Goal: Task Accomplishment & Management: Complete application form

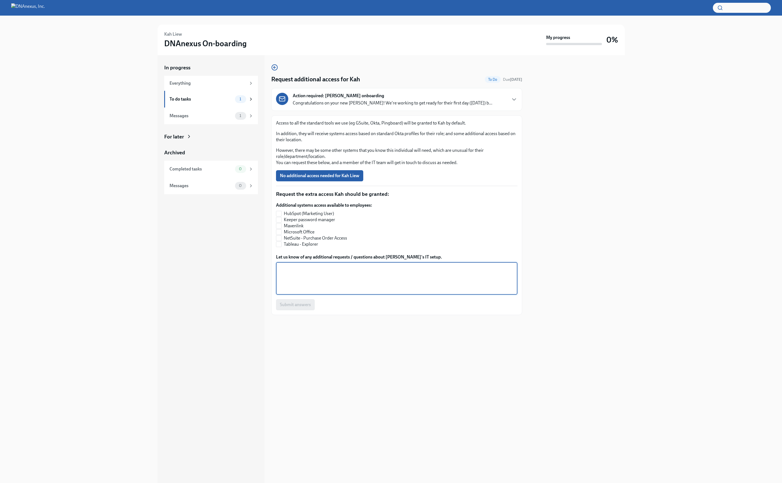
click at [301, 275] on textarea "Let us know of any additional requests / questions about [PERSON_NAME]'s IT set…" at bounding box center [396, 278] width 235 height 27
click at [280, 237] on input "NetSuite - Purchase Order Access" at bounding box center [278, 238] width 5 height 5
checkbox input "true"
click at [279, 243] on input "Tableau - Explorer" at bounding box center [278, 244] width 5 height 5
checkbox input "true"
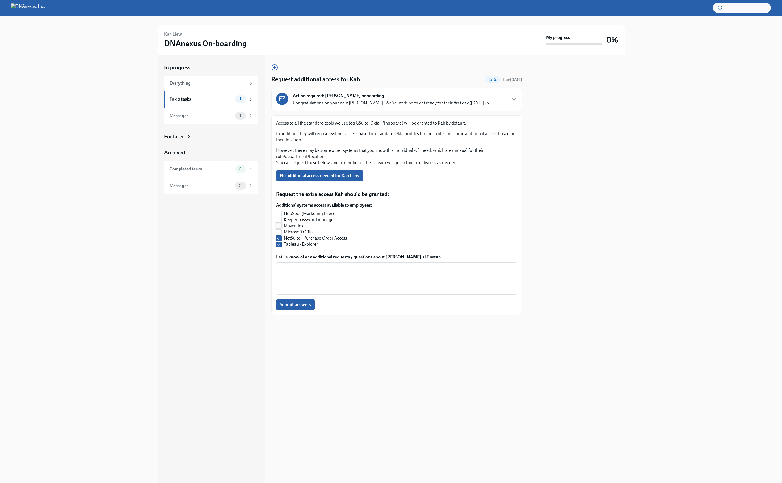
click at [280, 224] on input "Mavenlink" at bounding box center [278, 226] width 5 height 5
checkbox input "true"
click at [279, 220] on input "Keeper password manager" at bounding box center [278, 219] width 5 height 5
checkbox input "true"
click at [280, 231] on input "Microsoft Office" at bounding box center [278, 232] width 5 height 5
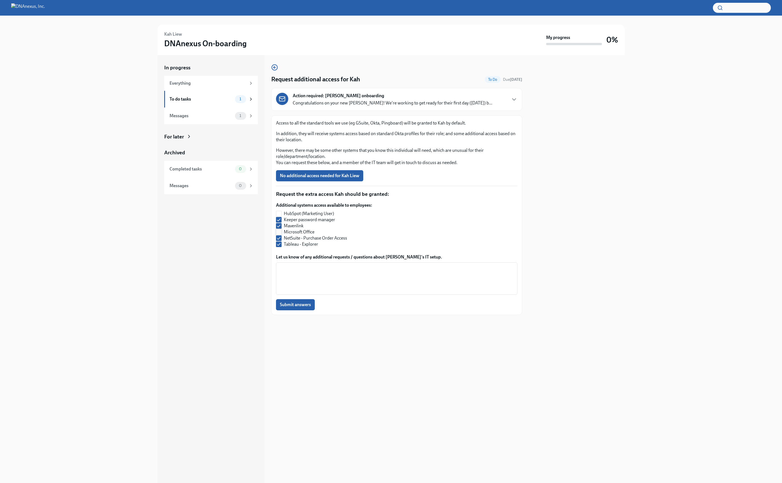
checkbox input "true"
click at [290, 271] on textarea "Let us know of any additional requests / questions about [PERSON_NAME]'s IT set…" at bounding box center [396, 278] width 235 height 27
type textarea "Any systems that June Seymour can access should be granted to Kah"
click at [299, 300] on button "Submit answers" at bounding box center [295, 304] width 39 height 11
